Goal: Task Accomplishment & Management: Use online tool/utility

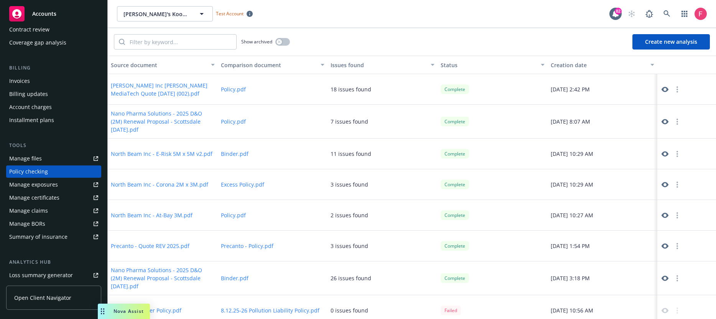
scroll to position [102, 0]
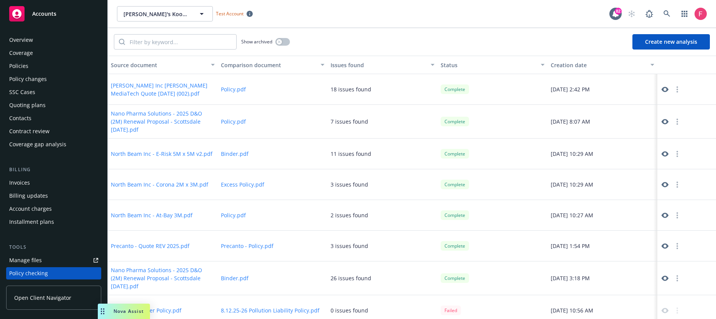
scroll to position [102, 0]
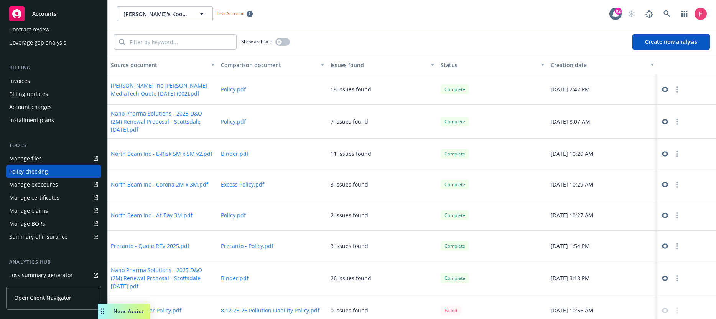
click at [649, 46] on button "Create new analysis" at bounding box center [670, 41] width 77 height 15
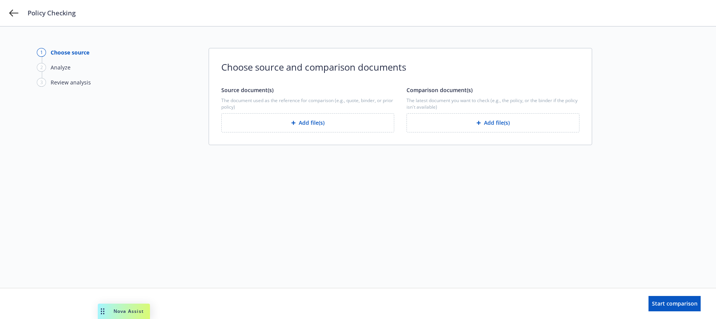
click at [490, 123] on button "Add file(s)" at bounding box center [492, 122] width 173 height 19
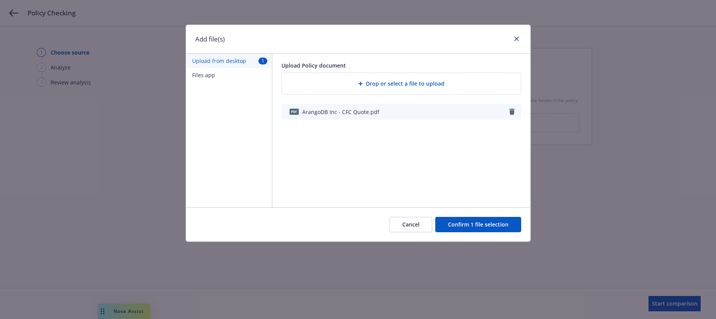
drag, startPoint x: 475, startPoint y: 216, endPoint x: 479, endPoint y: 226, distance: 10.9
click at [475, 216] on div "Cancel Confirm 1 file selection" at bounding box center [358, 224] width 344 height 34
drag, startPoint x: 479, startPoint y: 226, endPoint x: 33, endPoint y: 190, distance: 447.3
click at [479, 226] on button "Confirm 1 file selection" at bounding box center [478, 224] width 86 height 15
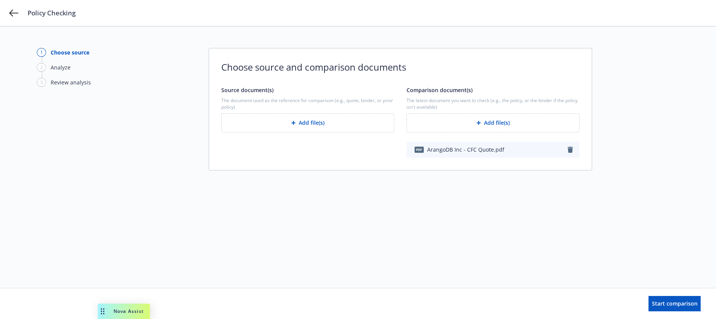
click at [287, 128] on button "Add file(s)" at bounding box center [307, 122] width 173 height 19
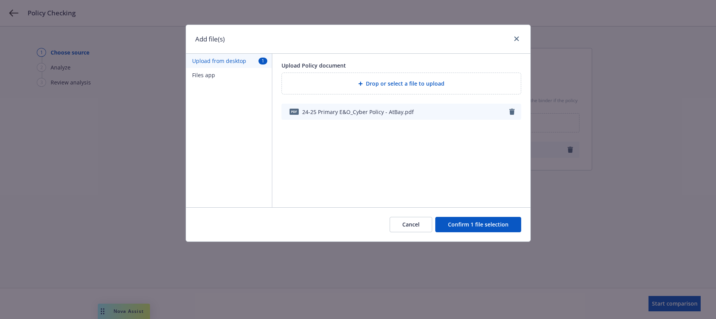
click at [498, 228] on button "Confirm 1 file selection" at bounding box center [478, 224] width 86 height 15
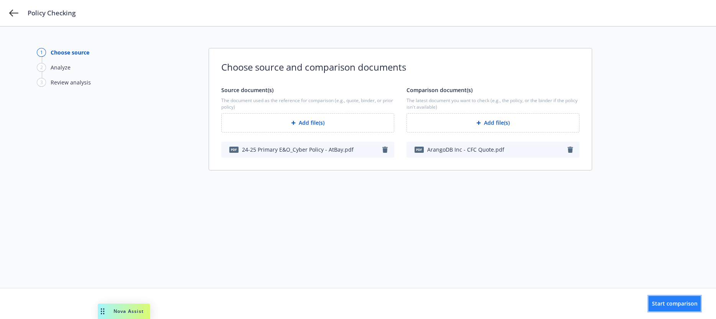
drag, startPoint x: 664, startPoint y: 302, endPoint x: 650, endPoint y: 295, distance: 16.3
click at [664, 302] on span "Start comparison" at bounding box center [675, 302] width 46 height 7
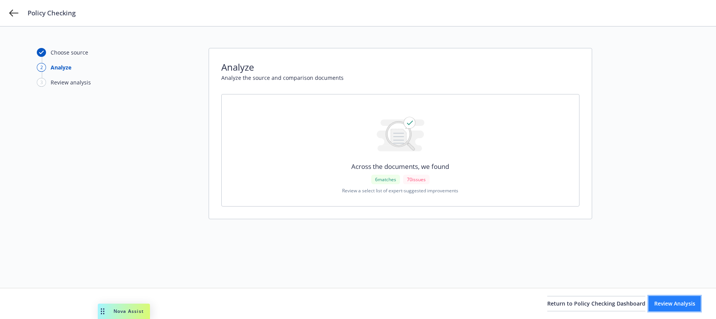
click at [671, 308] on button "Review Analysis" at bounding box center [674, 303] width 52 height 15
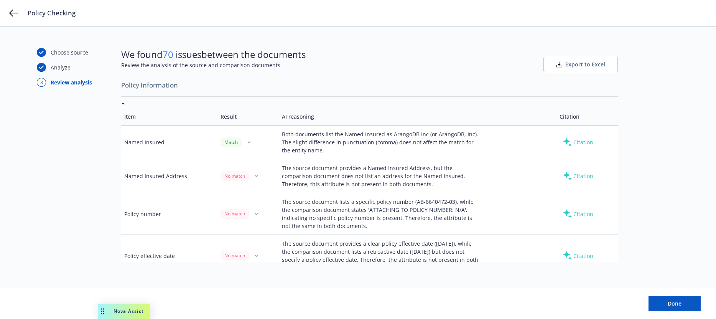
scroll to position [9, 0]
click at [588, 174] on div "Citation" at bounding box center [577, 175] width 37 height 12
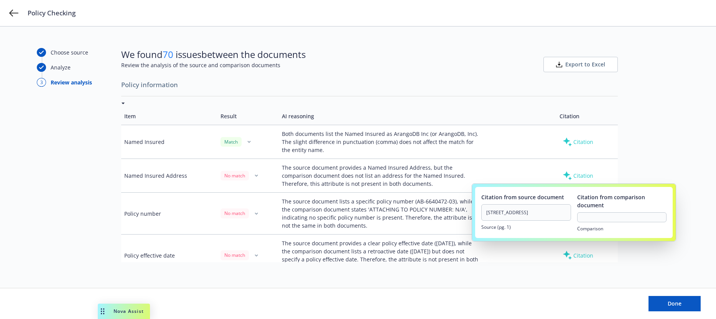
click at [586, 174] on div "Citation" at bounding box center [577, 175] width 37 height 12
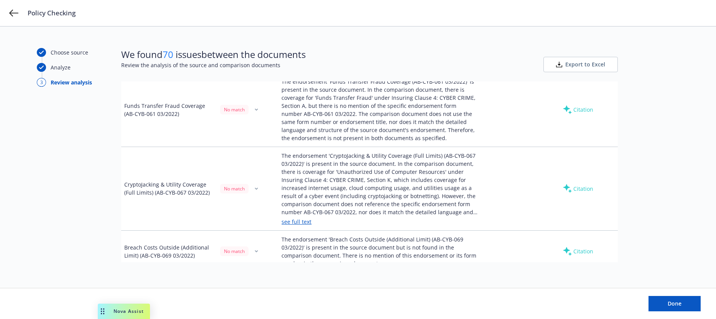
scroll to position [1456, 0]
